Goal: Task Accomplishment & Management: Manage account settings

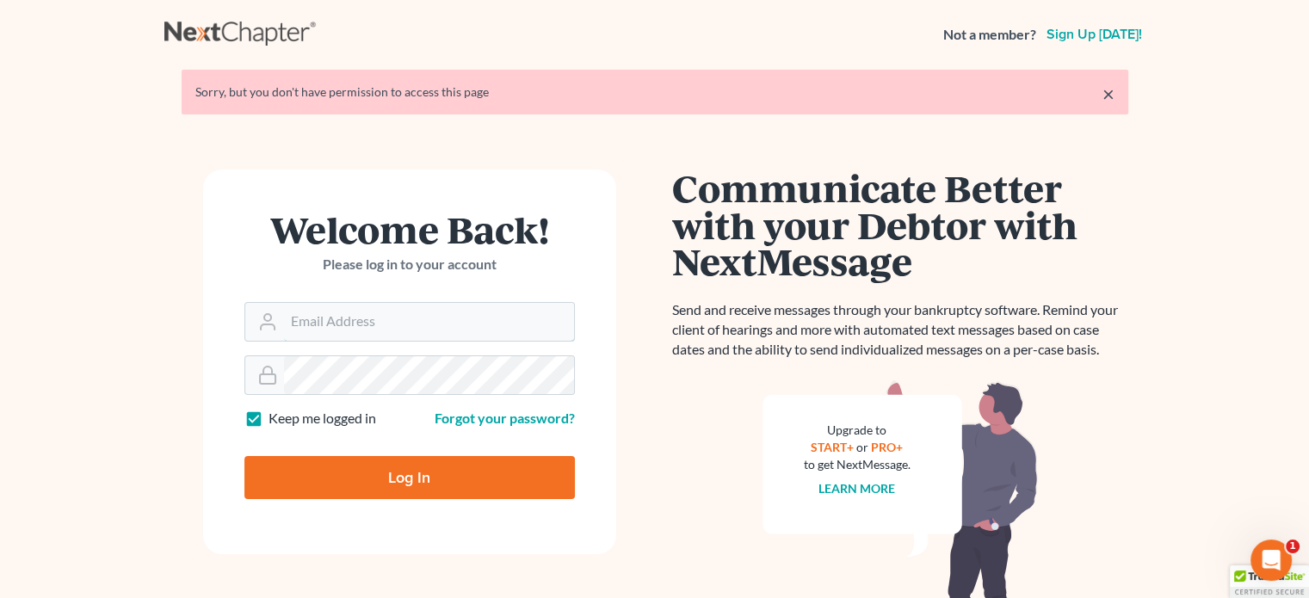
type input "[PERSON_NAME][EMAIL_ADDRESS][DOMAIN_NAME]"
click at [392, 472] on input "Log In" at bounding box center [409, 477] width 331 height 43
type input "Thinking..."
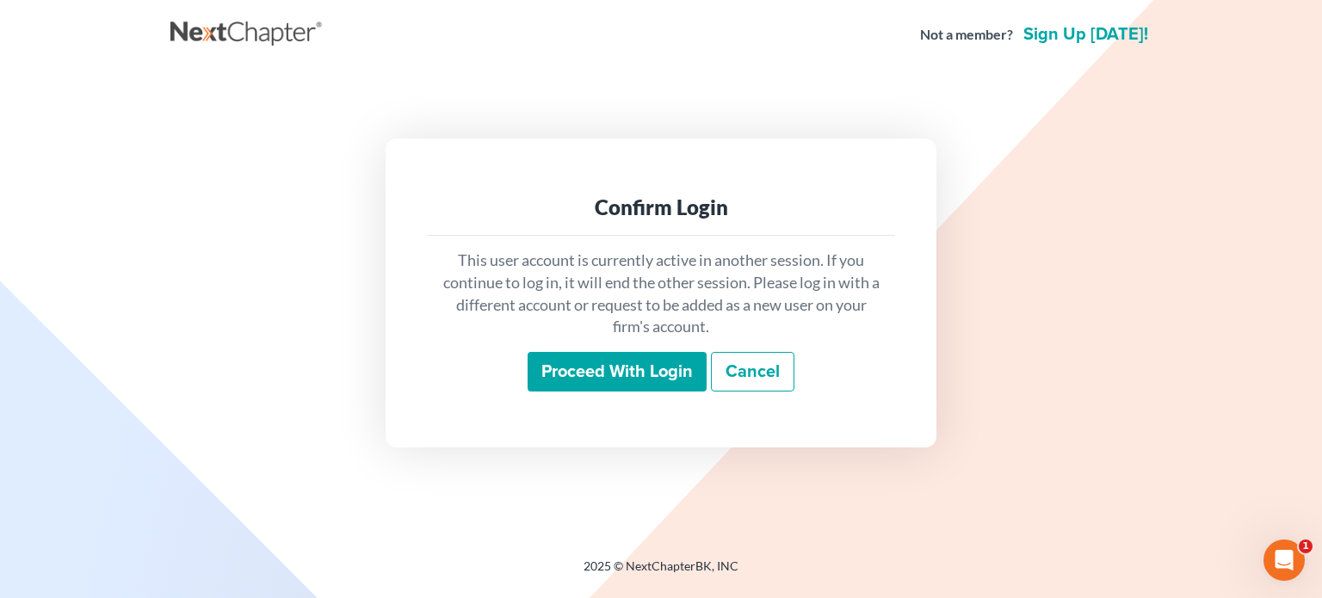
click at [627, 368] on input "Proceed with login" at bounding box center [617, 372] width 179 height 40
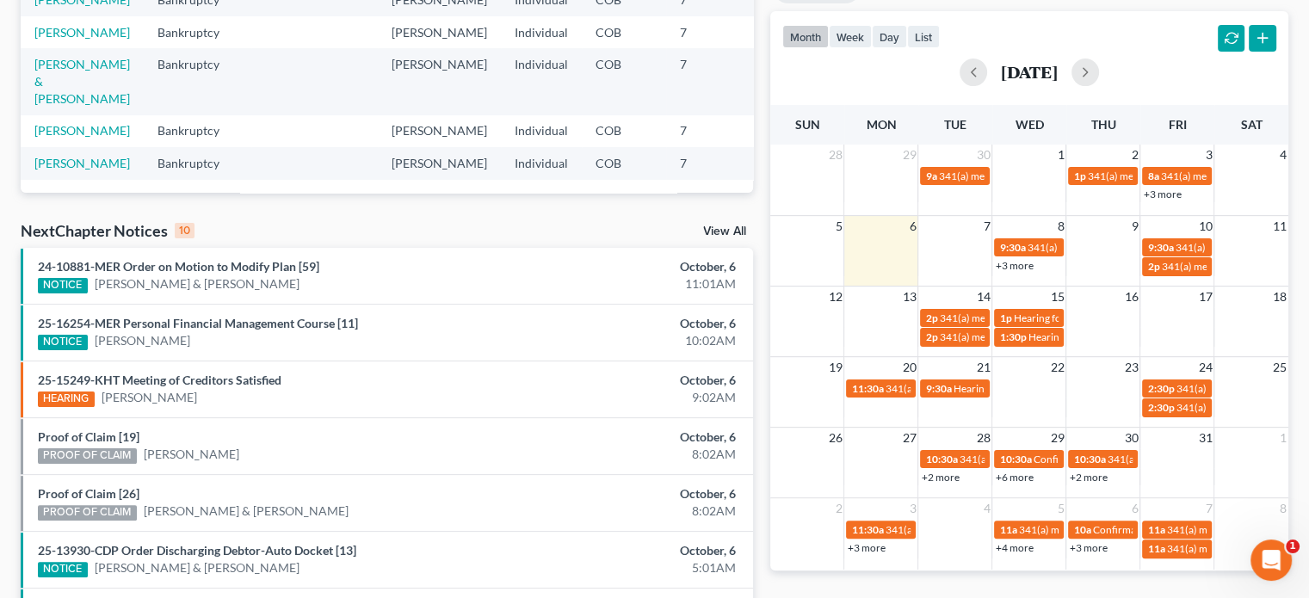
scroll to position [344, 0]
